Goal: Find specific page/section: Find specific page/section

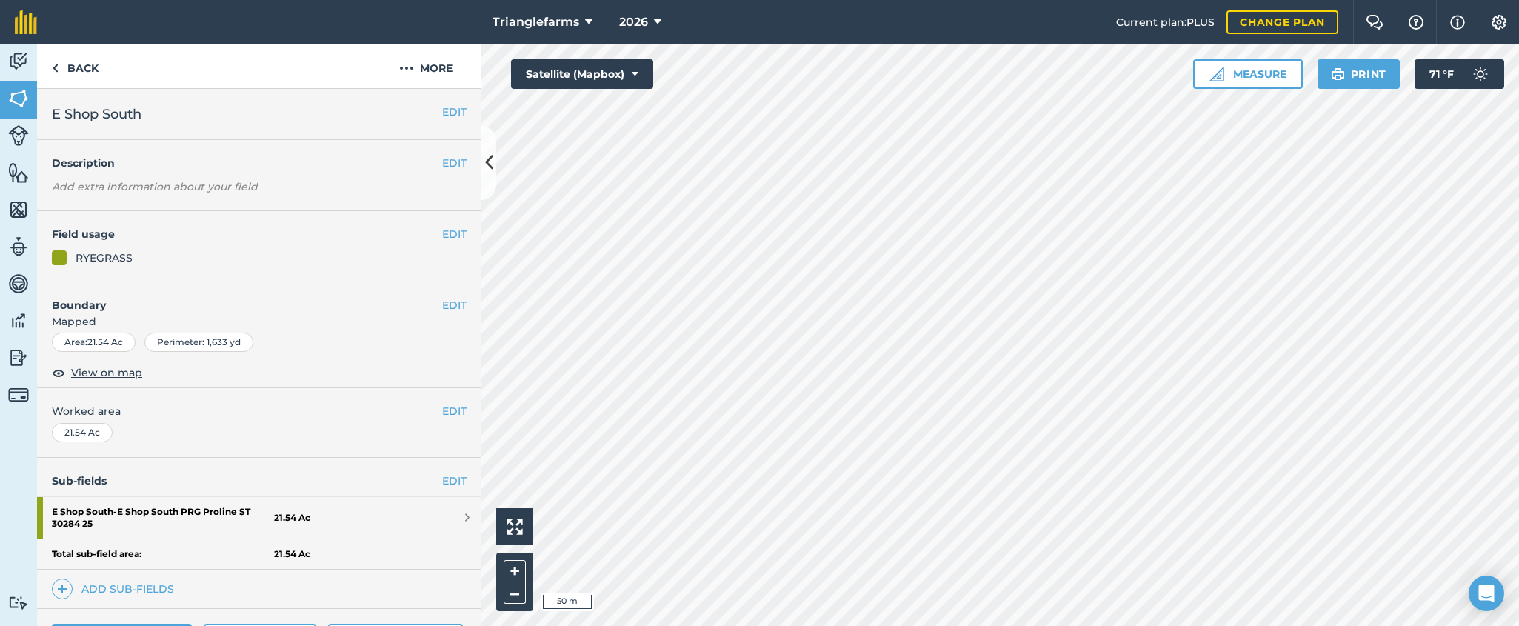
click at [64, 65] on link "Back" at bounding box center [75, 66] width 76 height 44
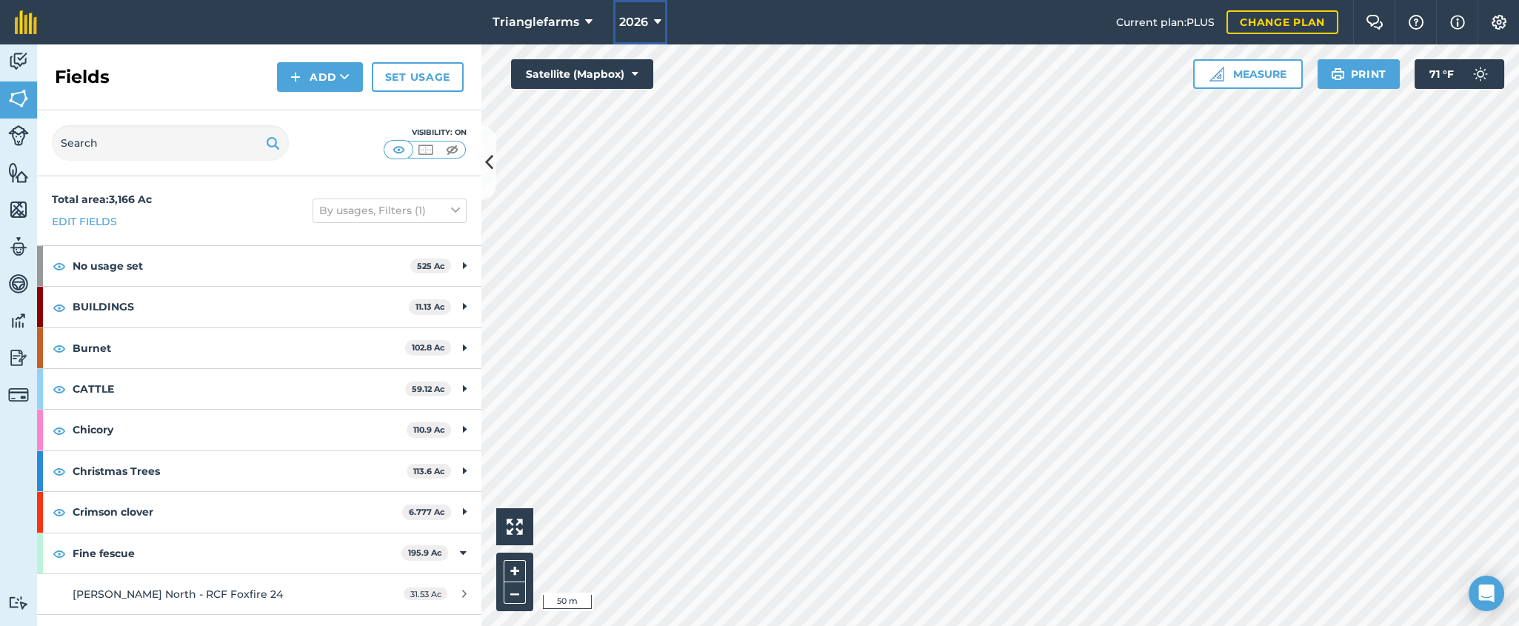
drag, startPoint x: 646, startPoint y: 18, endPoint x: 645, endPoint y: 34, distance: 16.3
click at [645, 18] on button "2026" at bounding box center [640, 22] width 54 height 44
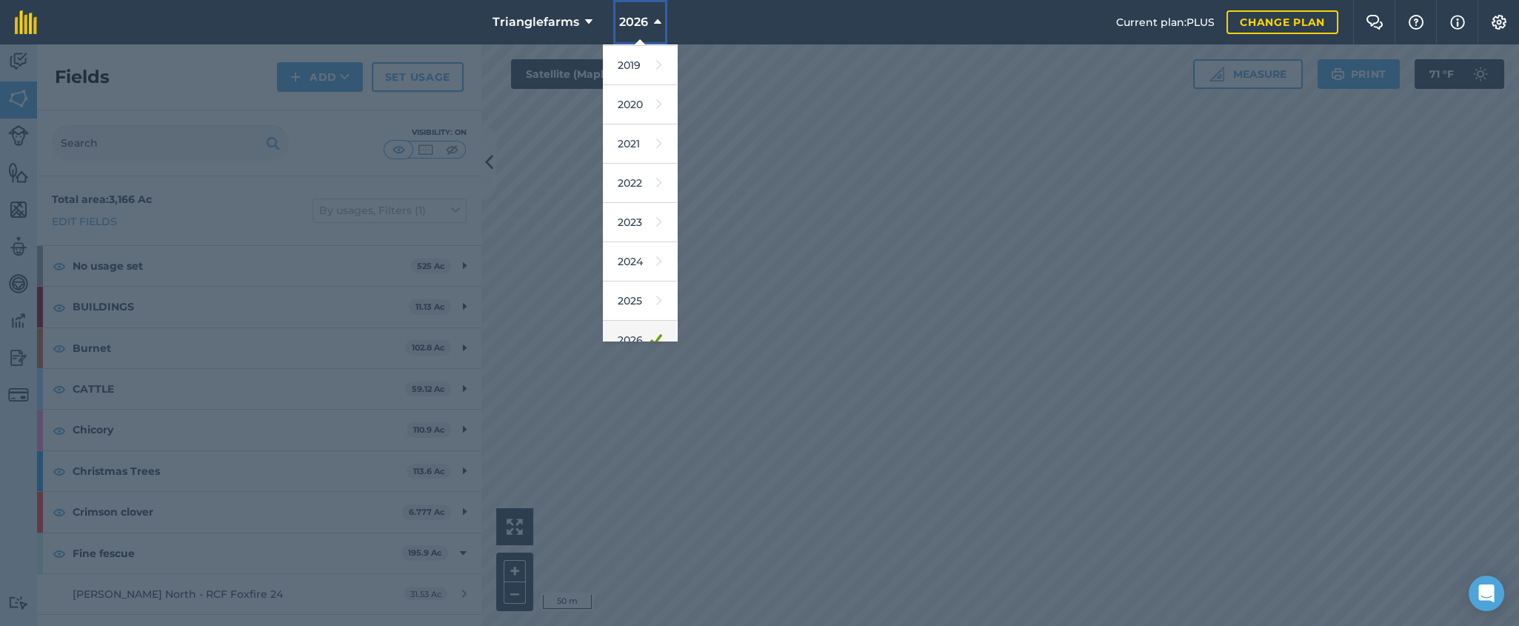
scroll to position [134, 0]
click at [615, 244] on link "2025" at bounding box center [640, 243] width 74 height 39
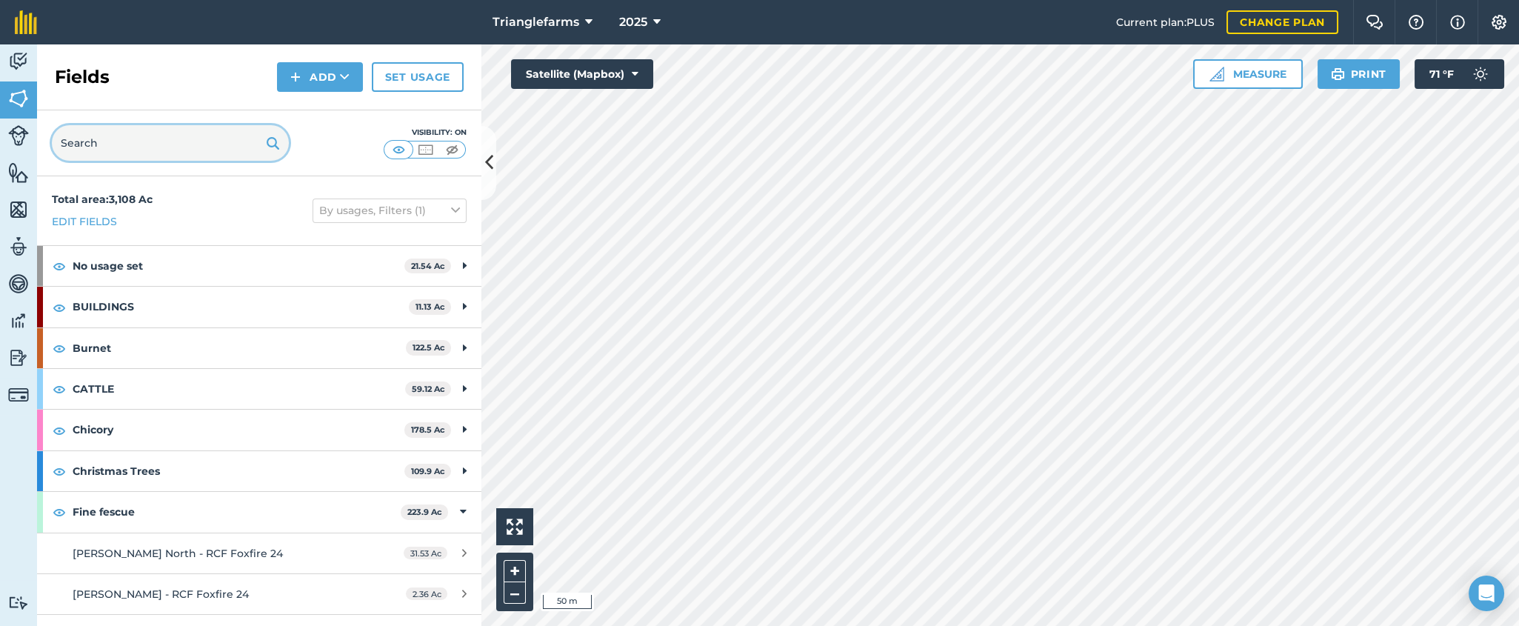
click at [153, 141] on input "text" at bounding box center [170, 143] width 237 height 36
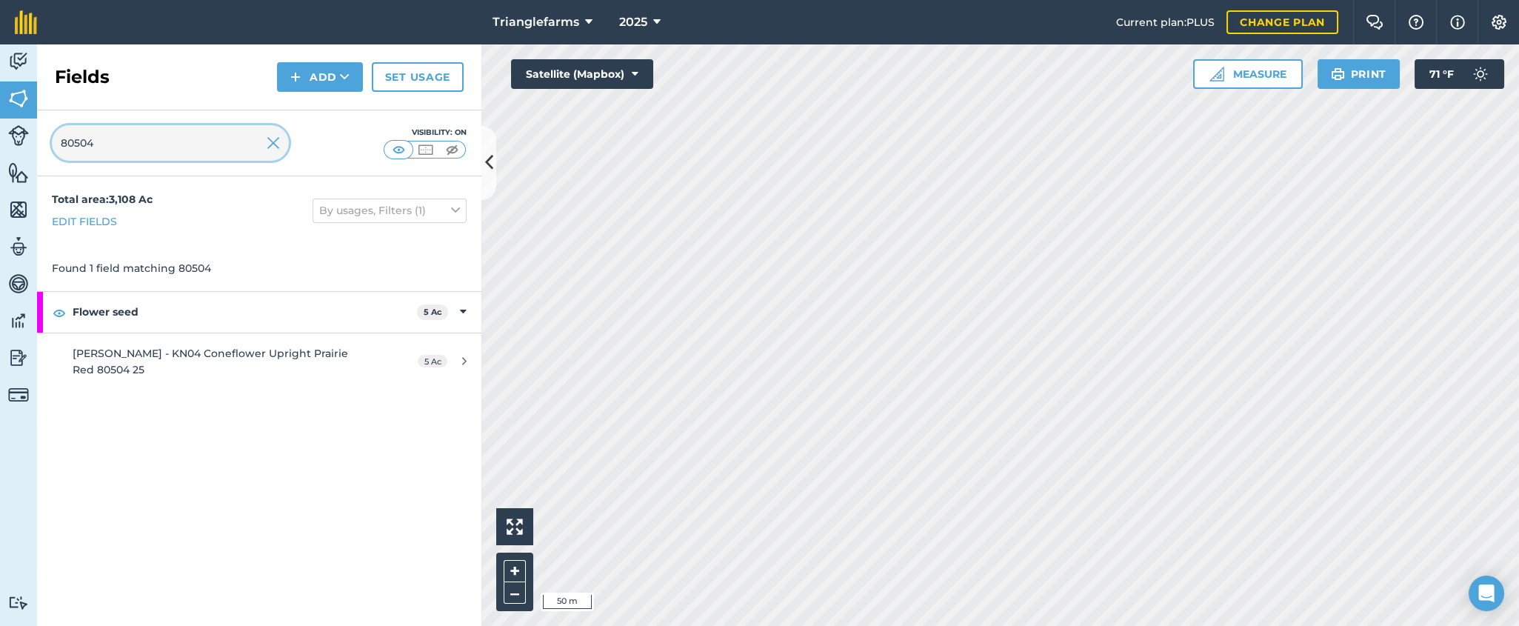
type input "80504"
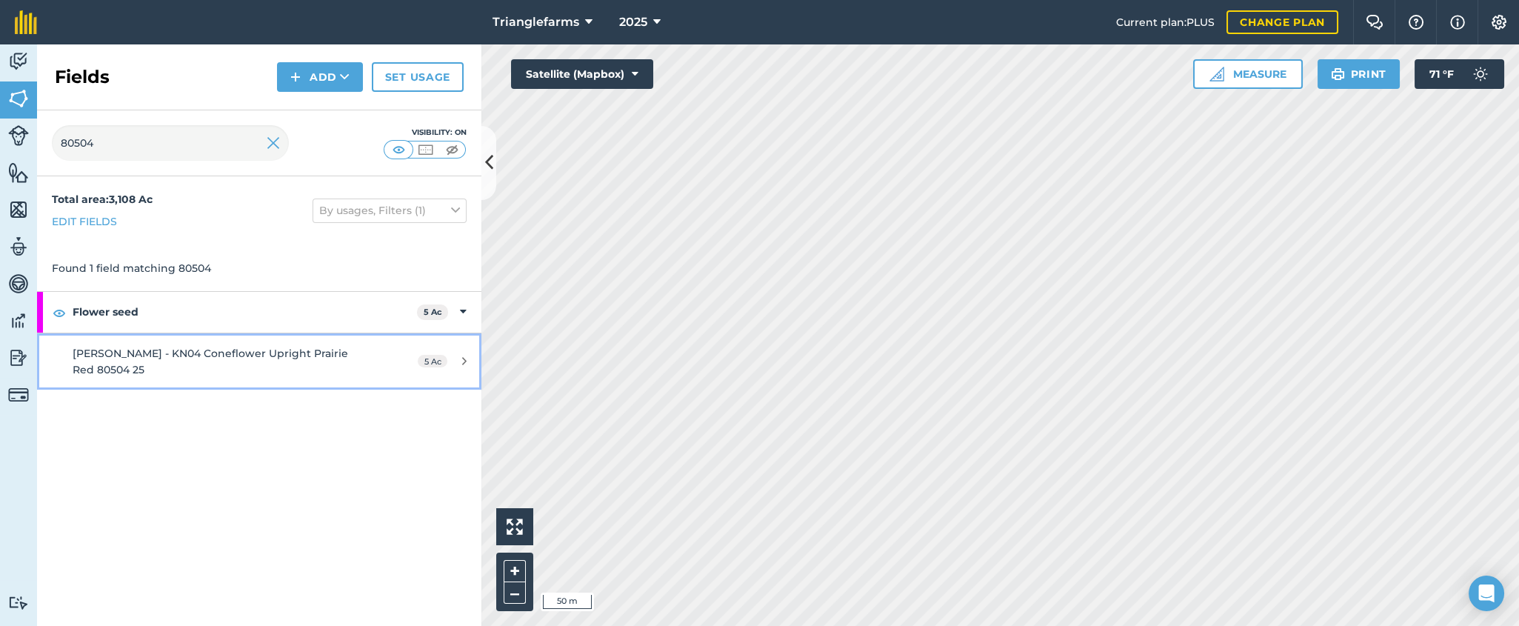
click at [228, 355] on span "[PERSON_NAME] - KN04 Coneflower Upright Prairie Red 80504 25" at bounding box center [211, 362] width 276 height 30
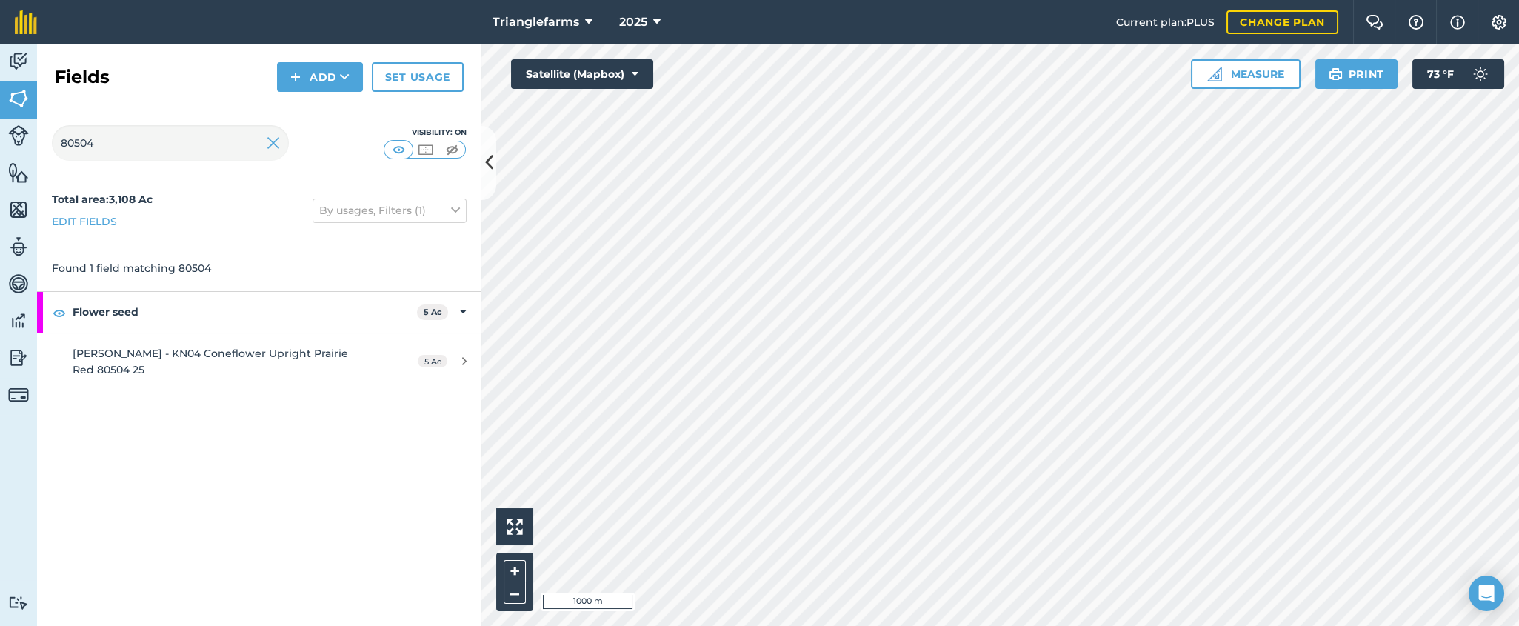
click at [885, 295] on div at bounding box center [1000, 334] width 1038 height 581
